Goal: Transaction & Acquisition: Purchase product/service

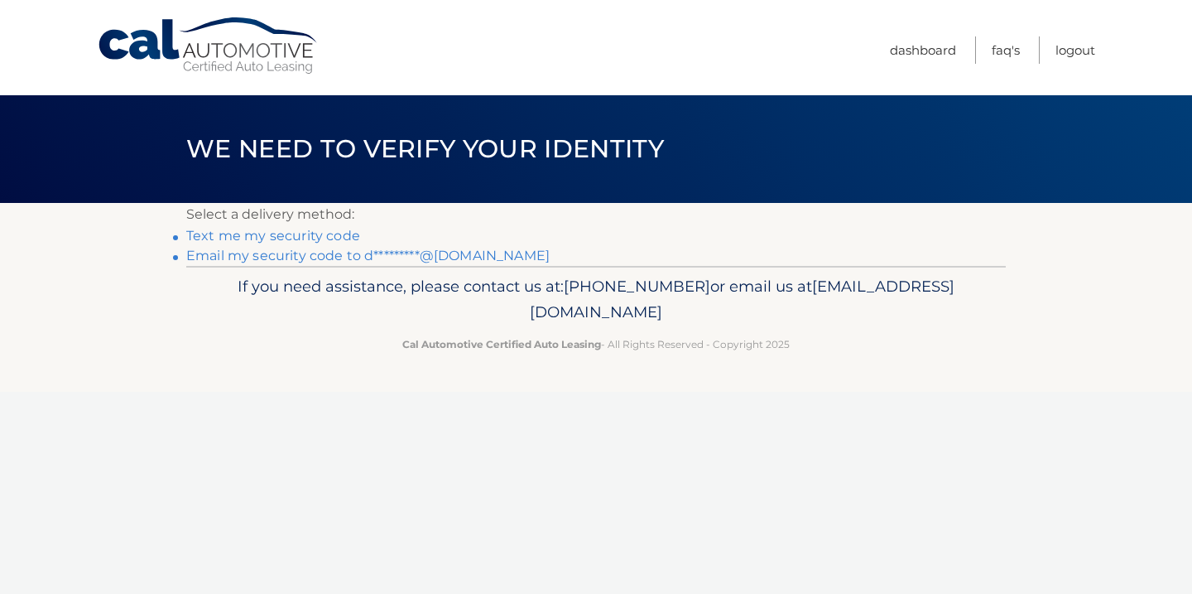
click at [287, 257] on link "Email my security code to d*********@gmail.com" at bounding box center [367, 256] width 363 height 16
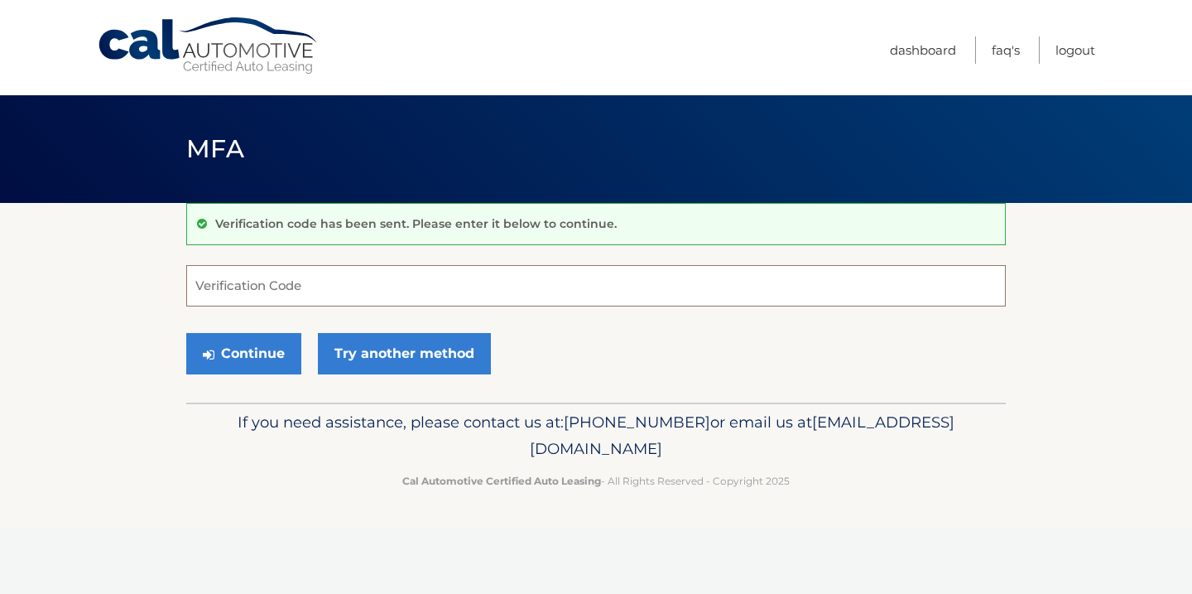
click at [296, 299] on input "Verification Code" at bounding box center [596, 285] width 820 height 41
type input "164024"
click at [228, 366] on button "Continue" at bounding box center [243, 353] width 115 height 41
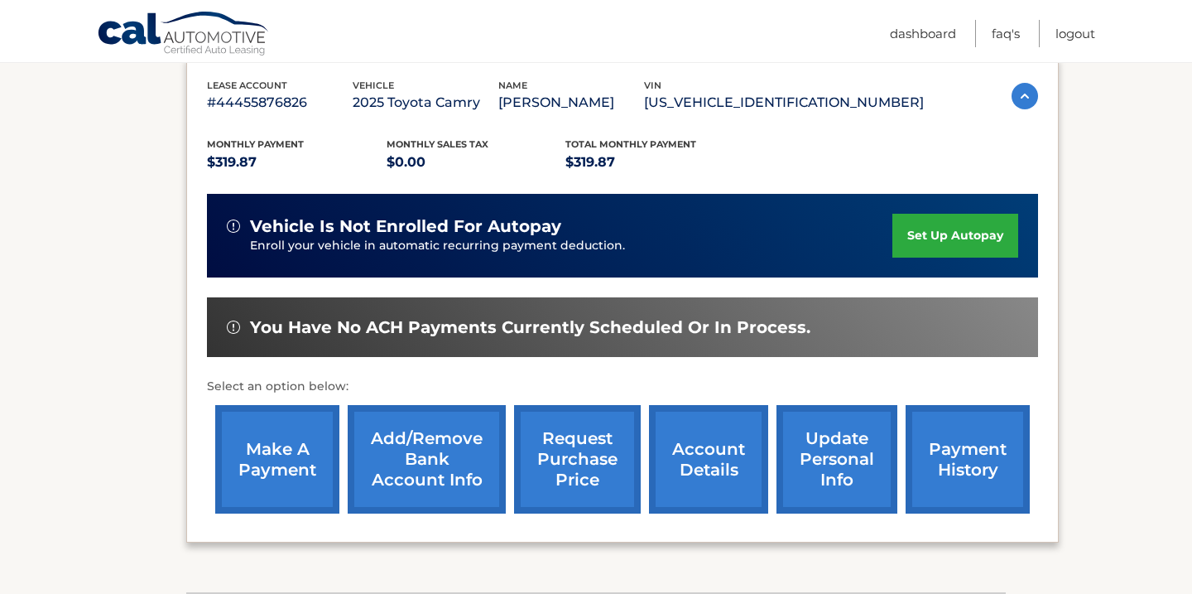
scroll to position [300, 0]
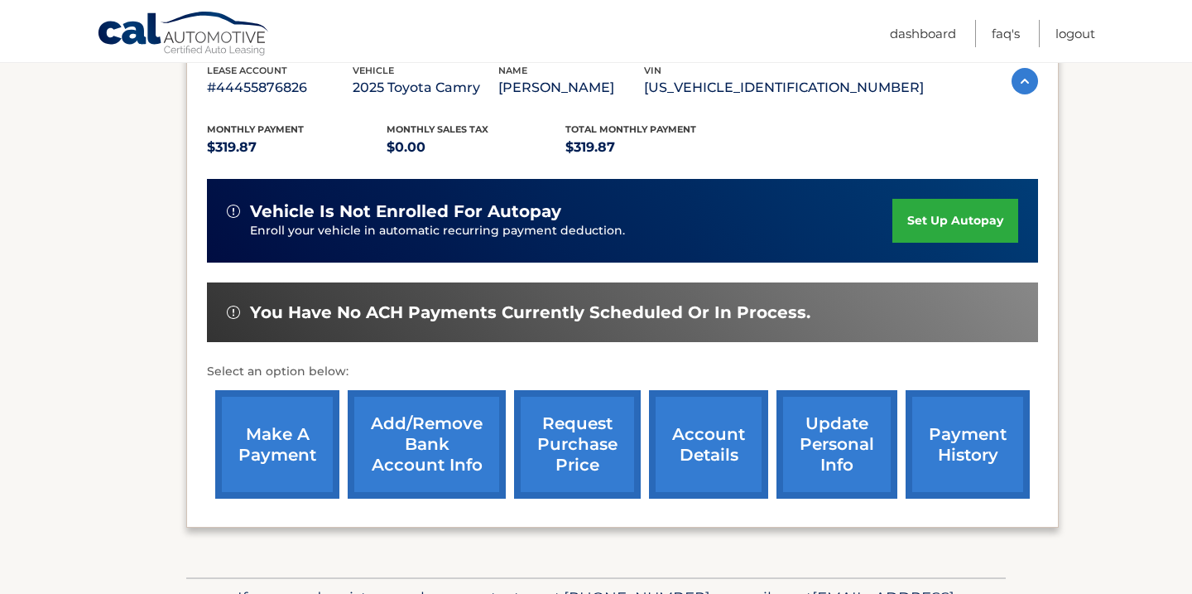
click at [313, 465] on link "make a payment" at bounding box center [277, 444] width 124 height 108
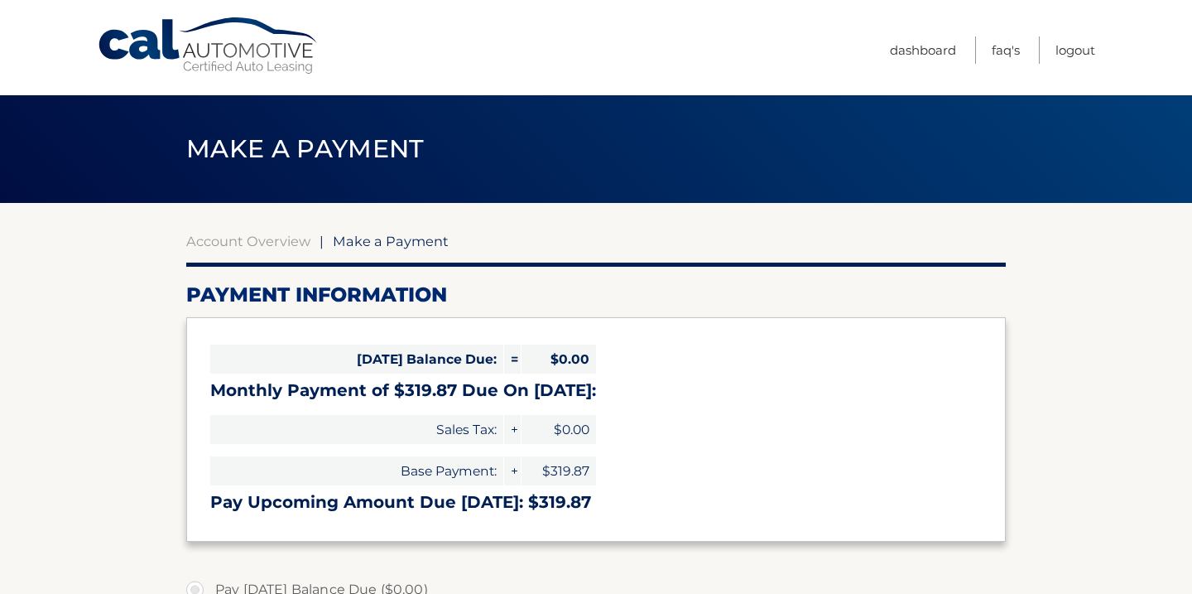
select select "Zjk1ZTVkN2UtMGQxYS00YzhkLTkyYWQtZDRjMzI0NDNiNmMx"
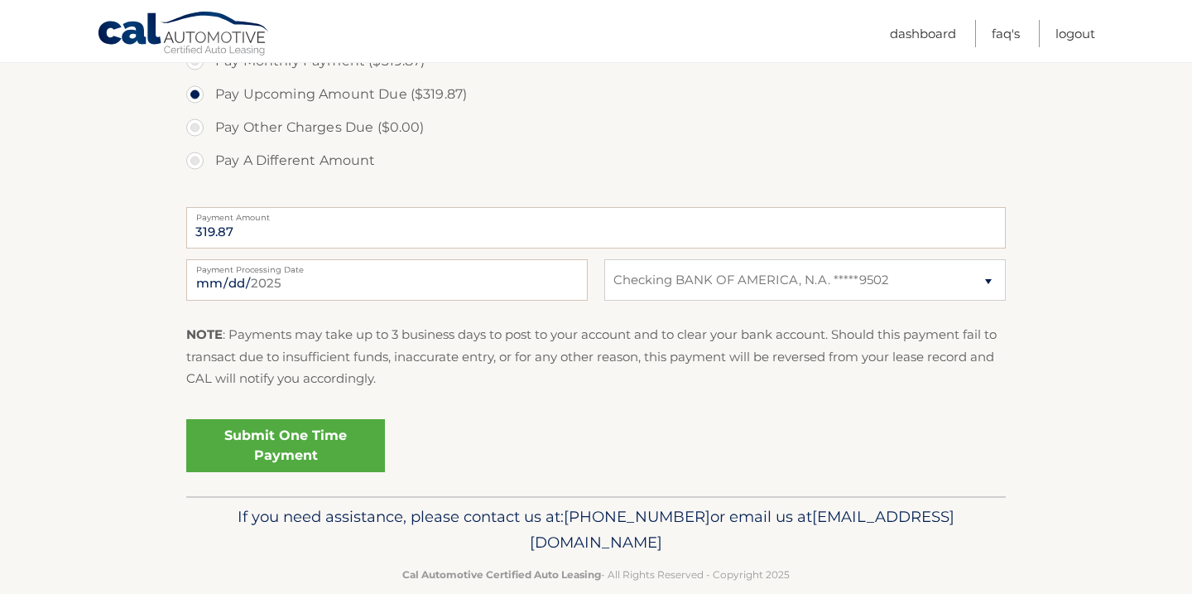
scroll to position [568, 0]
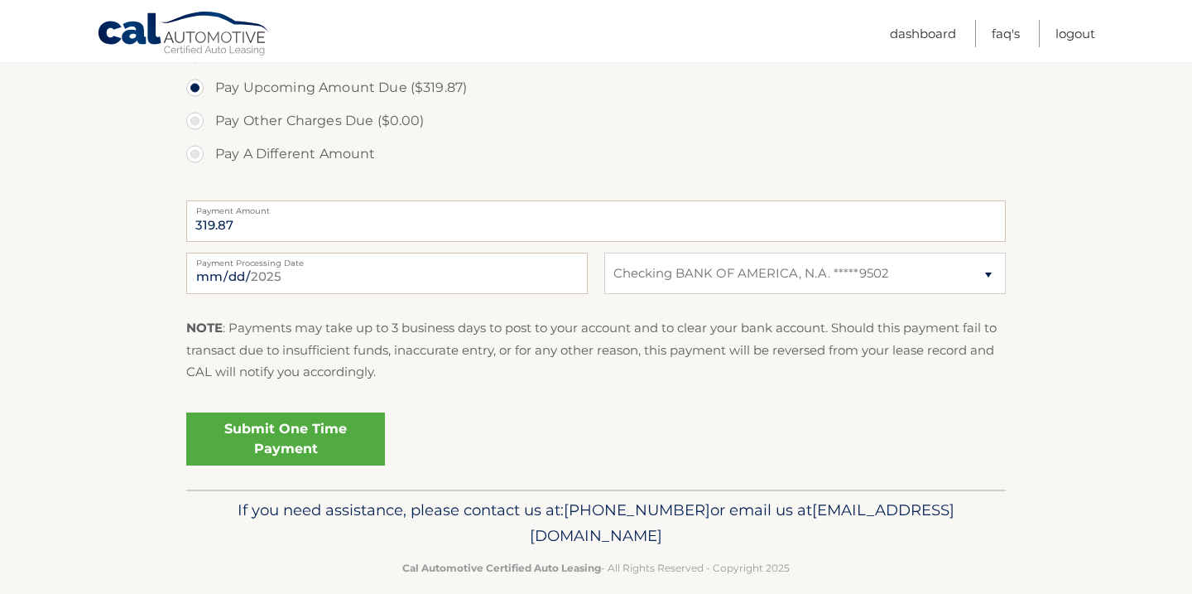
click at [316, 457] on link "Submit One Time Payment" at bounding box center [285, 438] width 199 height 53
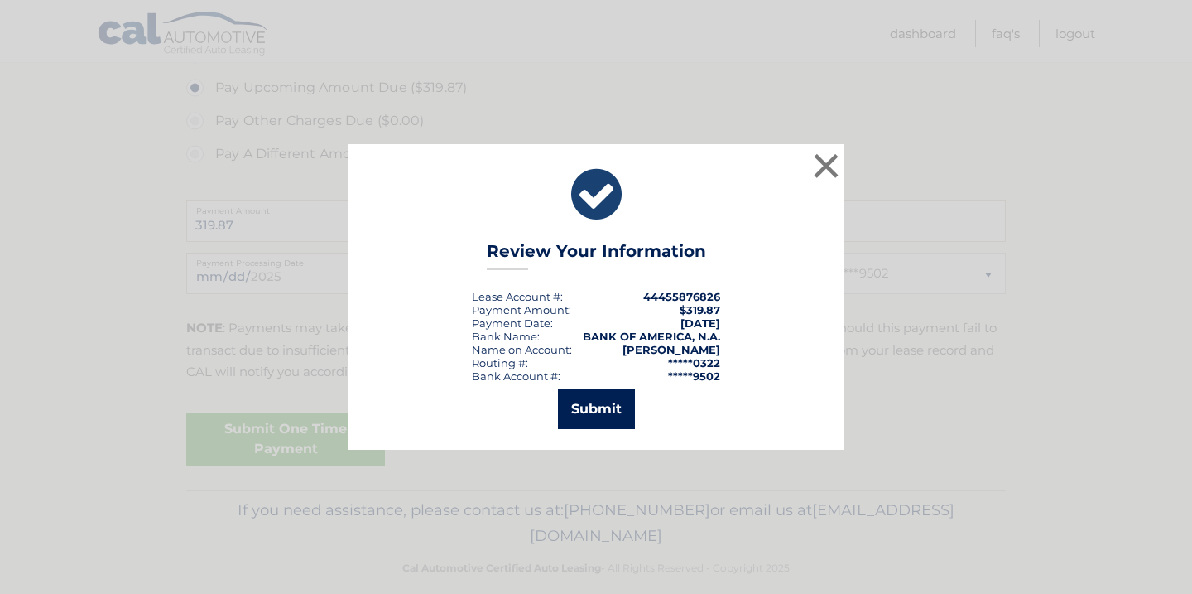
click at [597, 420] on button "Submit" at bounding box center [596, 409] width 77 height 40
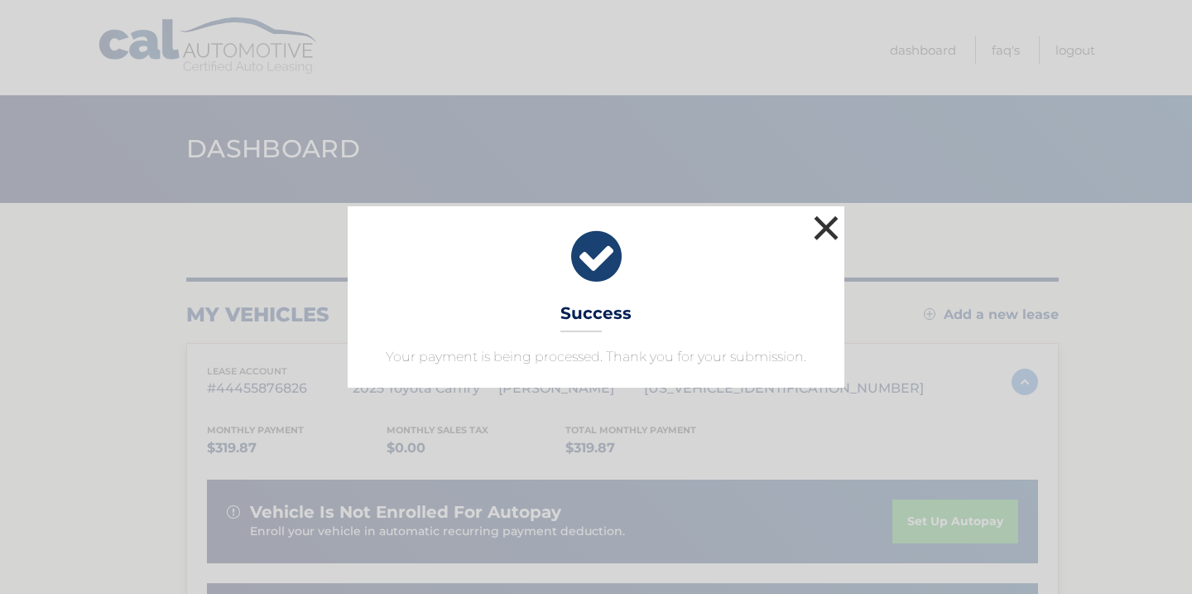
click at [829, 226] on button "×" at bounding box center [826, 227] width 33 height 33
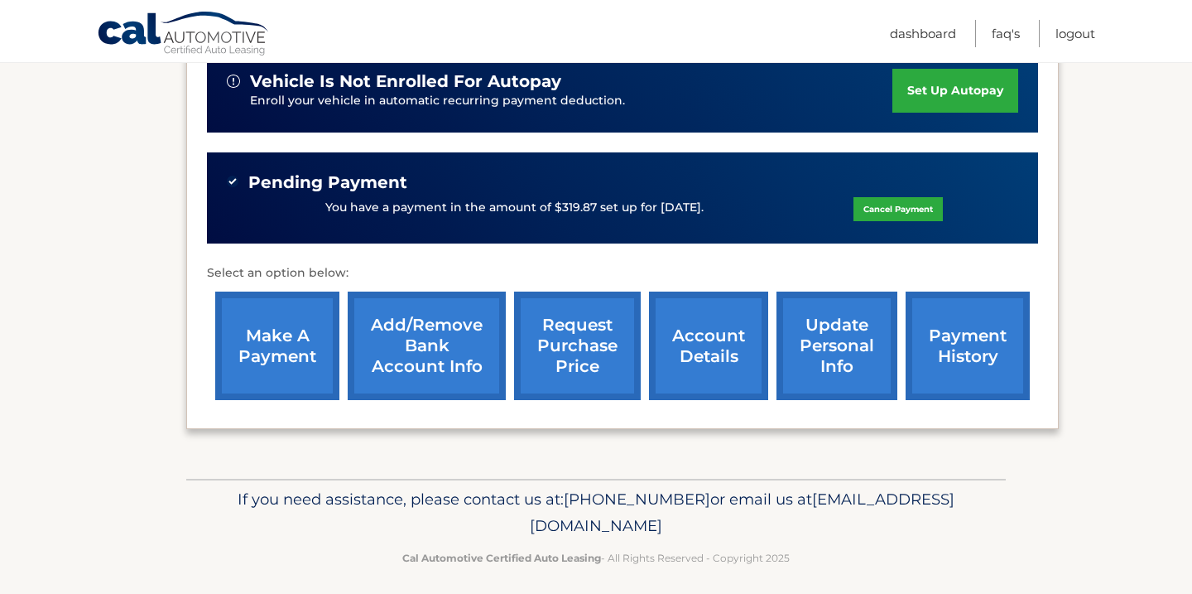
scroll to position [435, 0]
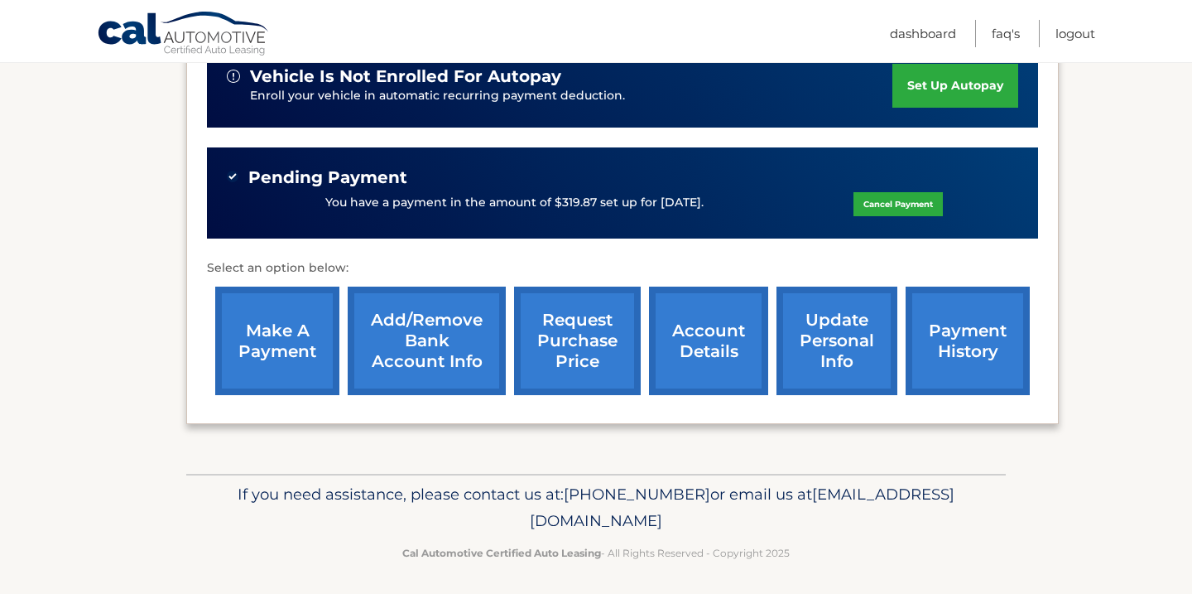
click at [920, 395] on link "payment history" at bounding box center [968, 340] width 124 height 108
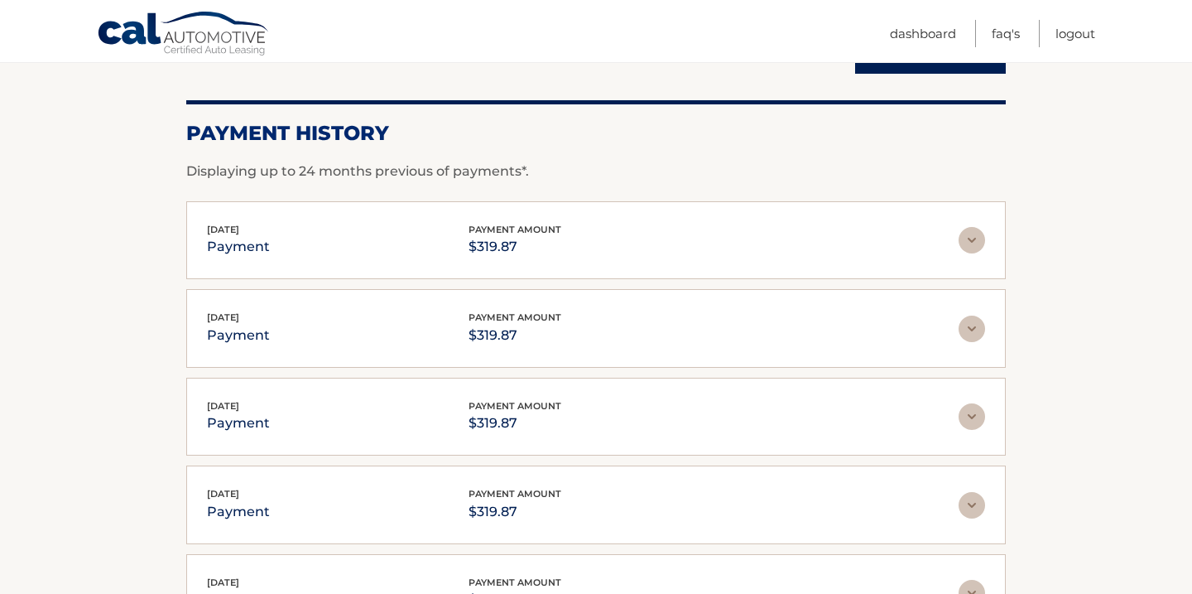
scroll to position [200, 0]
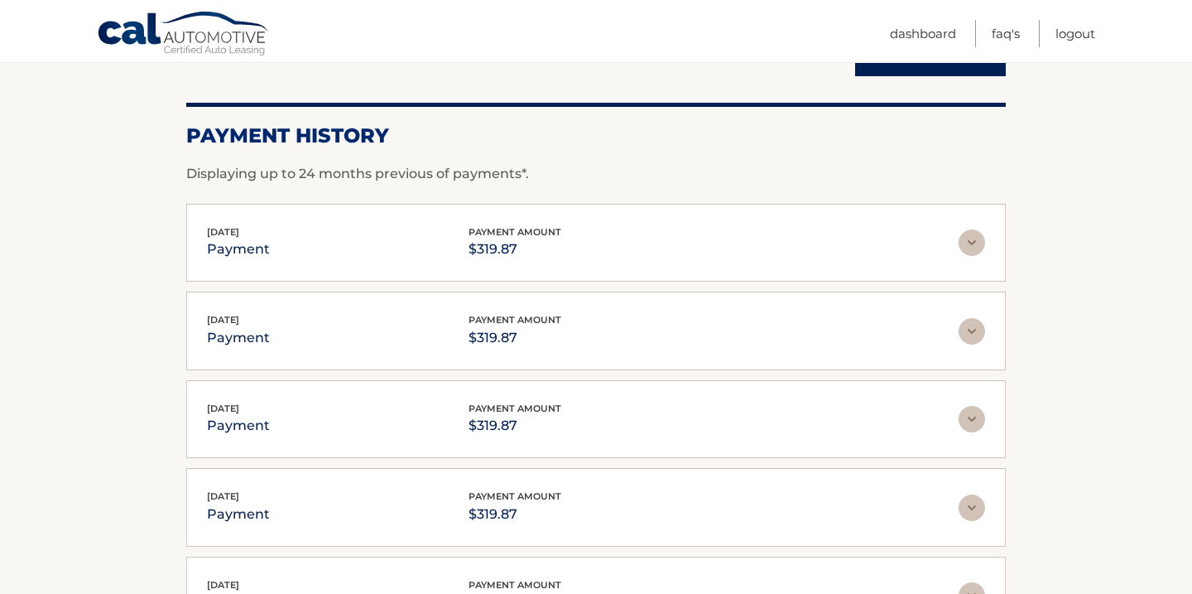
click at [977, 257] on div "[DATE] payment payment amount $319.87" at bounding box center [596, 242] width 778 height 37
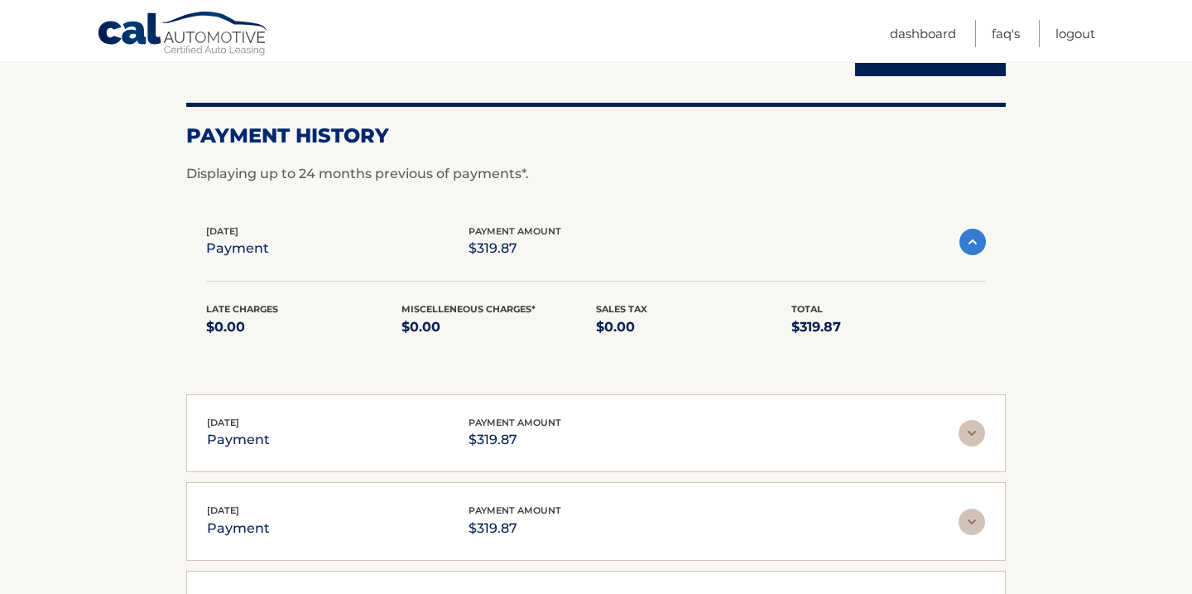
click at [977, 257] on div "[DATE] payment payment amount $319.87" at bounding box center [596, 242] width 780 height 37
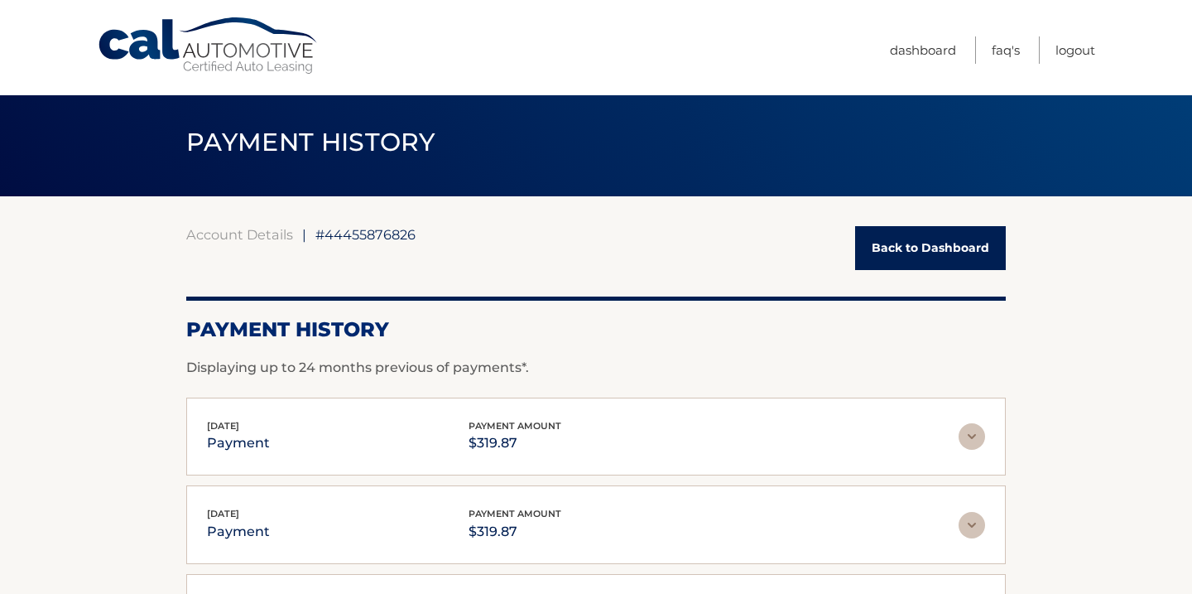
scroll to position [0, 0]
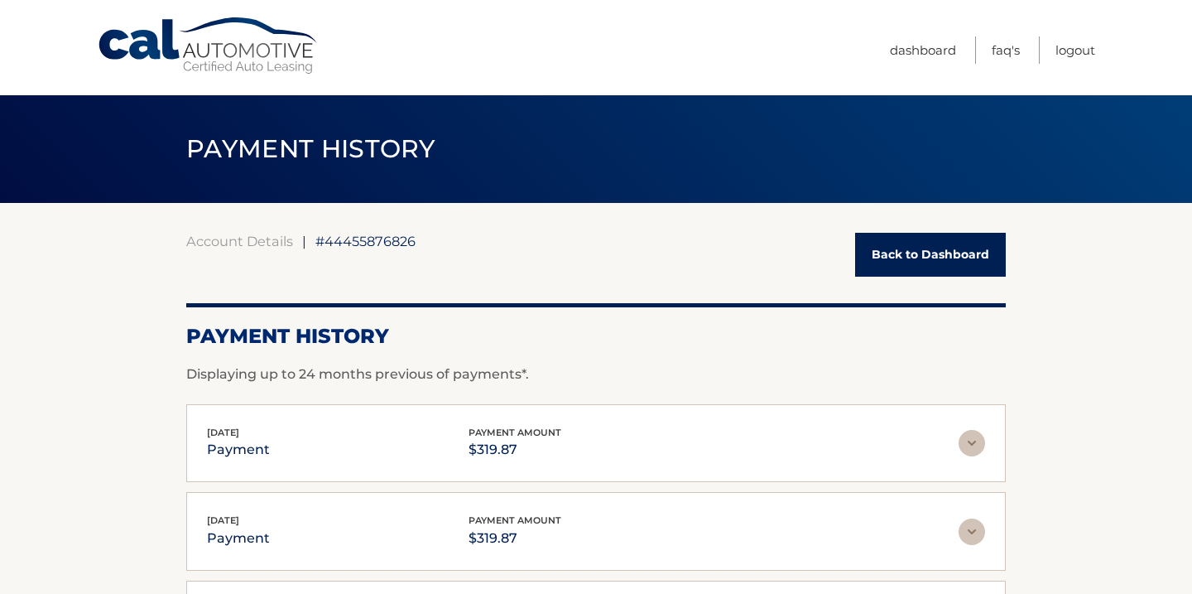
click at [894, 266] on link "Back to Dashboard" at bounding box center [930, 255] width 151 height 44
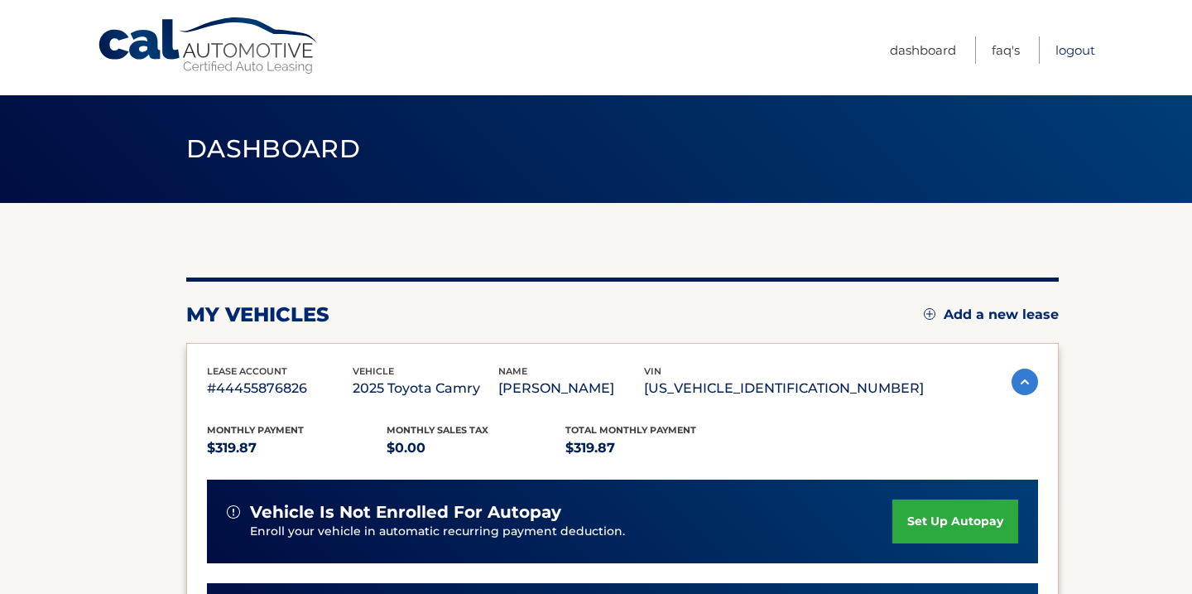
click at [1085, 50] on link "Logout" at bounding box center [1075, 49] width 40 height 27
